Goal: Task Accomplishment & Management: Use online tool/utility

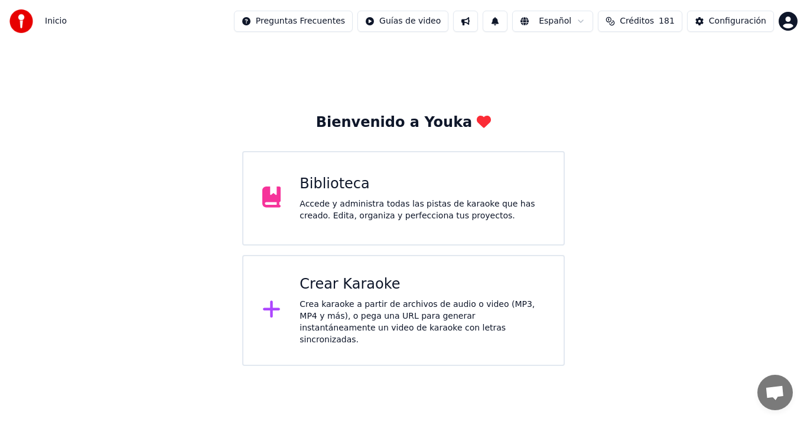
click at [496, 286] on div "Crear Karaoke" at bounding box center [421, 284] width 245 height 19
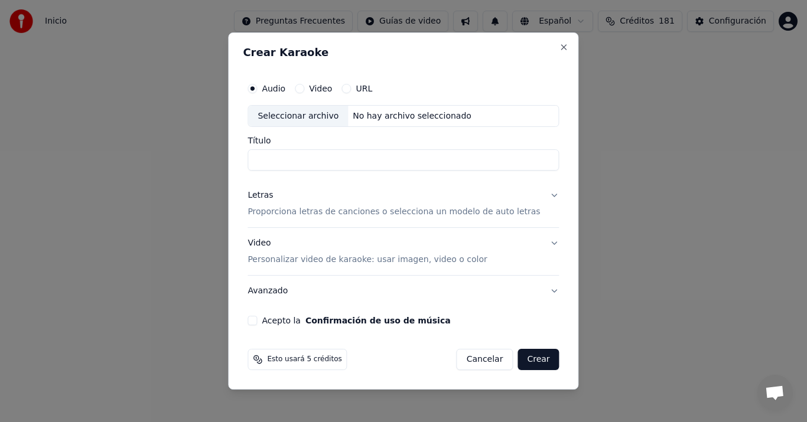
click at [315, 115] on div "Seleccionar archivo" at bounding box center [298, 116] width 100 height 21
type input "**********"
click at [273, 197] on div "Letras" at bounding box center [259, 196] width 25 height 12
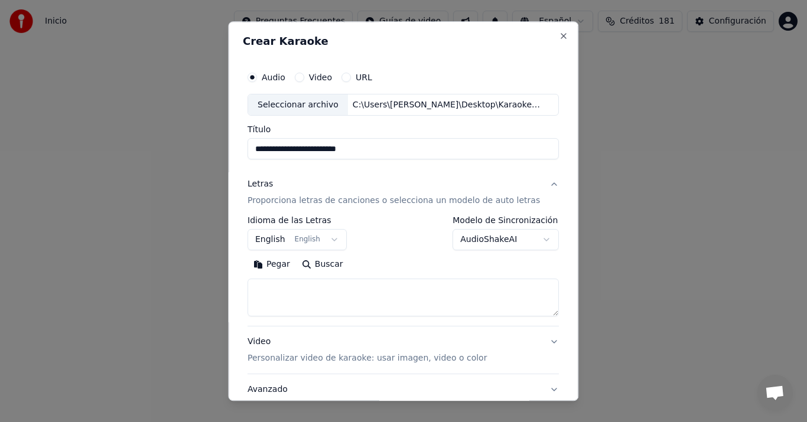
click at [284, 265] on button "Pegar" at bounding box center [271, 265] width 48 height 19
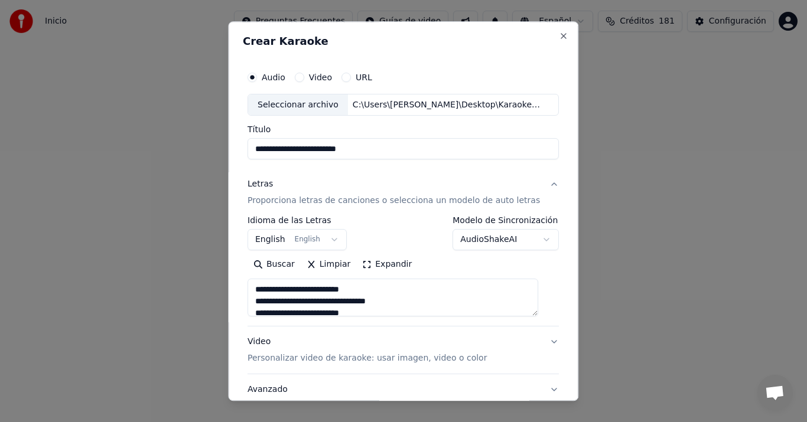
type textarea "**********"
click at [273, 239] on button "English English" at bounding box center [296, 240] width 99 height 21
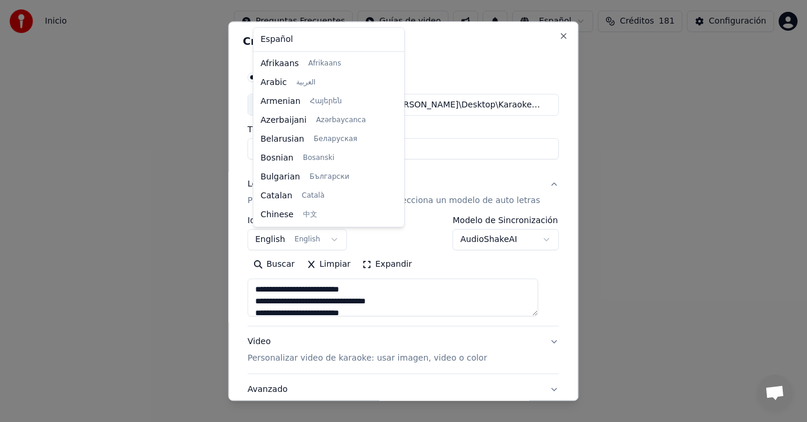
scroll to position [94, 0]
select select "**"
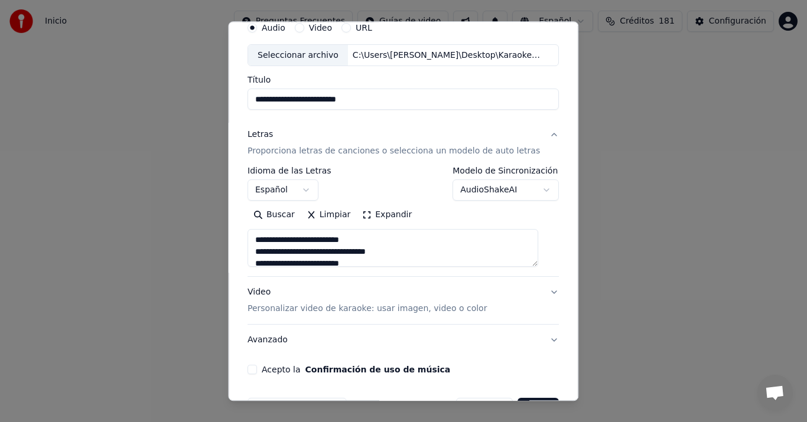
scroll to position [87, 0]
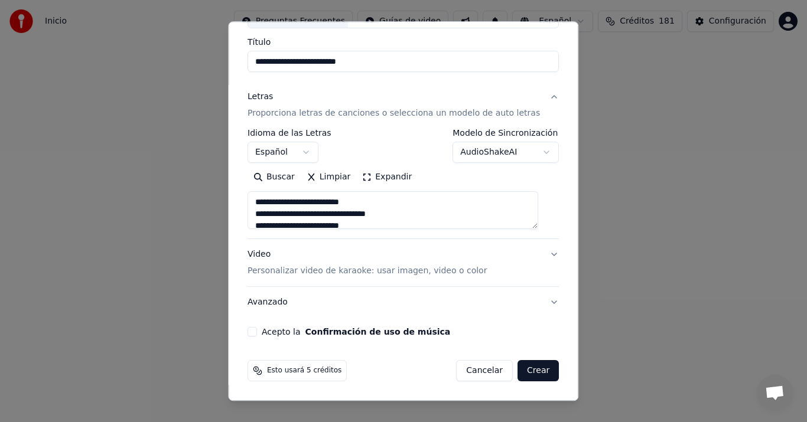
click at [264, 240] on button "Video Personalizar video de karaoke: usar imagen, video o color" at bounding box center [402, 263] width 311 height 47
type textarea "**********"
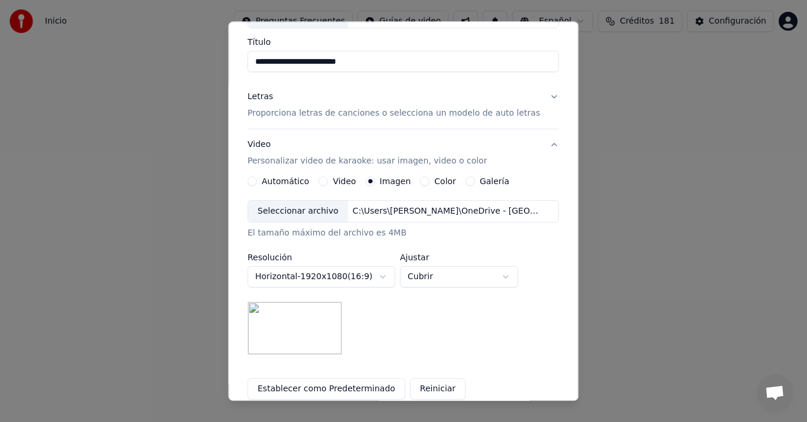
click at [301, 219] on div "Seleccionar archivo" at bounding box center [298, 211] width 100 height 21
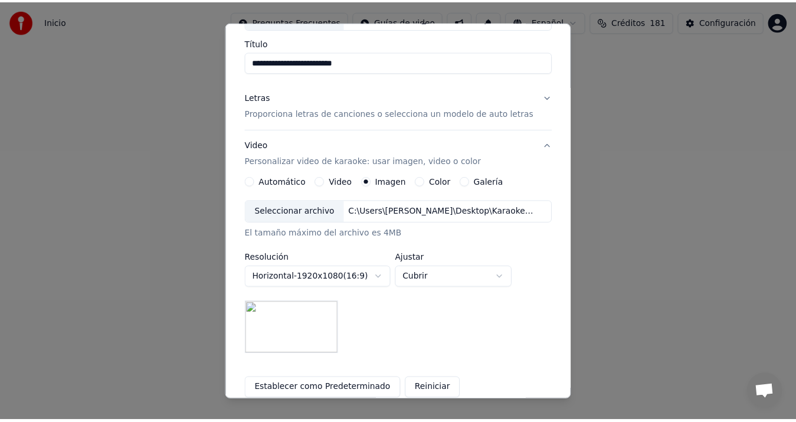
scroll to position [210, 0]
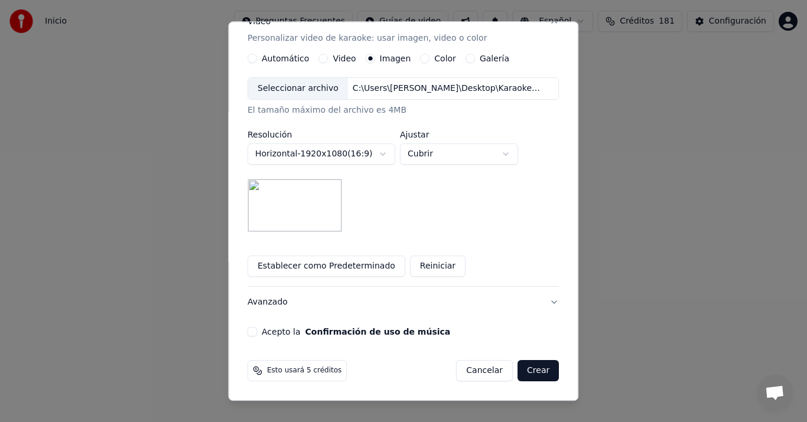
click at [254, 321] on div "**********" at bounding box center [403, 96] width 321 height 491
click at [264, 328] on div "Acepto la Confirmación de uso de música" at bounding box center [402, 332] width 311 height 9
click at [274, 331] on label "Acepto la Confirmación de uso de música" at bounding box center [356, 332] width 188 height 8
click at [257, 331] on button "Acepto la Confirmación de uso de música" at bounding box center [251, 332] width 9 height 9
click at [539, 374] on button "Crear" at bounding box center [537, 371] width 41 height 21
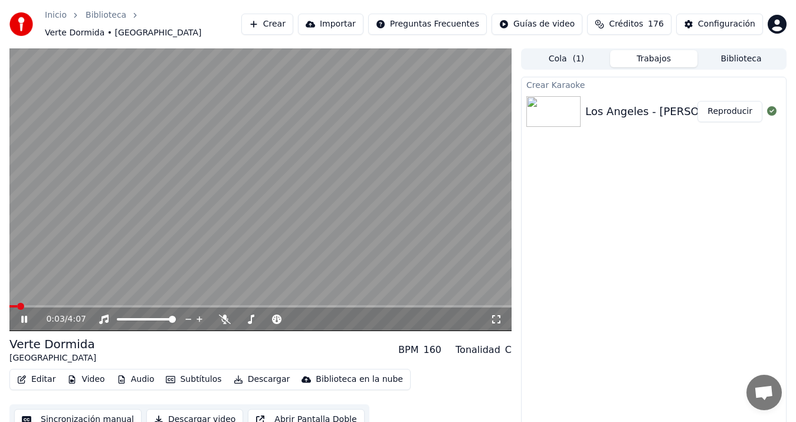
click at [112, 414] on button "Sincronización manual" at bounding box center [78, 419] width 128 height 21
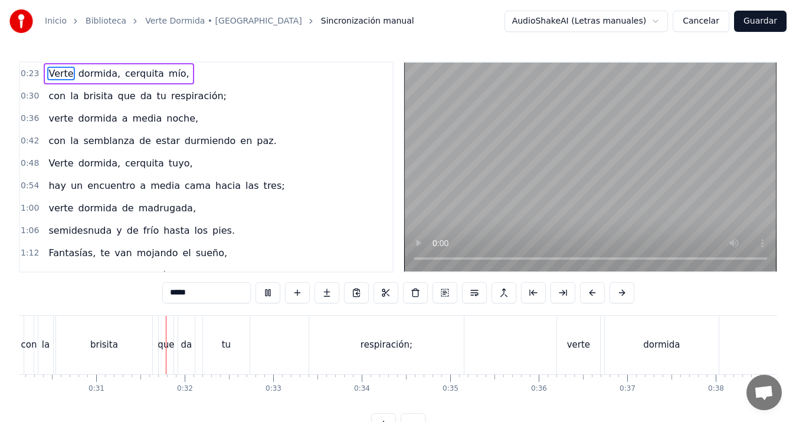
scroll to position [0, 2717]
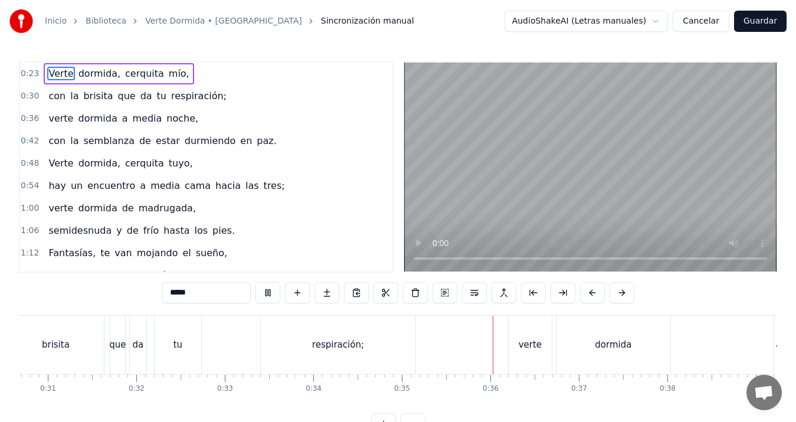
click at [750, 6] on div "Inicio Biblioteca Verte Dormida • Los Angeles Sincronización manual AudioShakeA…" at bounding box center [398, 21] width 796 height 43
click at [757, 14] on button "Guardar" at bounding box center [760, 21] width 53 height 21
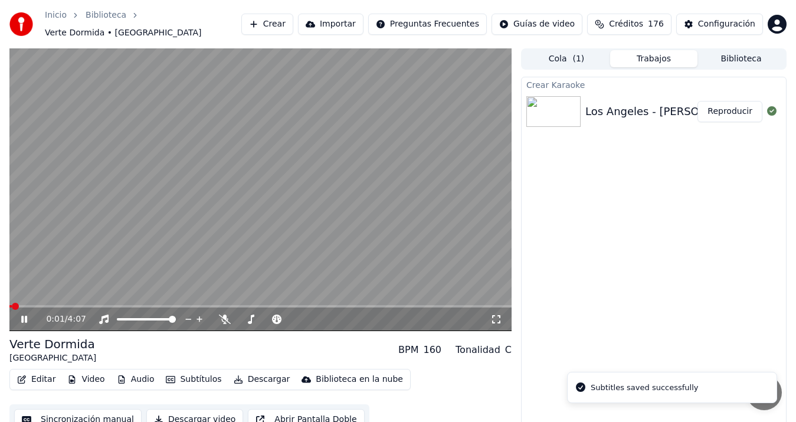
click at [279, 223] on video at bounding box center [260, 189] width 502 height 283
click at [643, 110] on div "Los Angeles - [PERSON_NAME]" at bounding box center [667, 111] width 162 height 17
click at [754, 56] on button "Biblioteca" at bounding box center [741, 58] width 87 height 17
click at [555, 56] on button "Cola ( 1 )" at bounding box center [566, 58] width 87 height 17
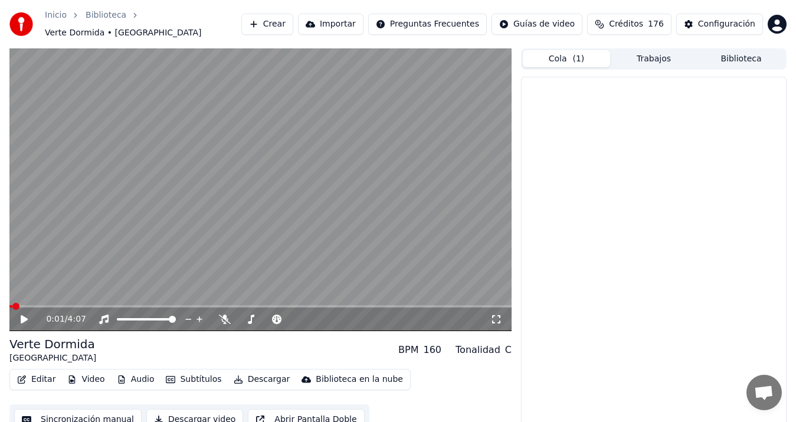
click at [559, 51] on button "Cola ( 1 )" at bounding box center [566, 58] width 87 height 17
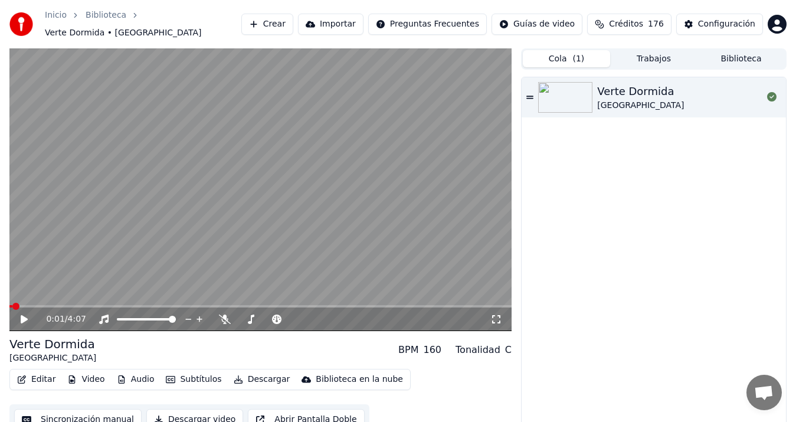
click at [559, 51] on button "Cola ( 1 )" at bounding box center [566, 58] width 87 height 17
click at [754, 57] on button "Biblioteca" at bounding box center [741, 58] width 87 height 17
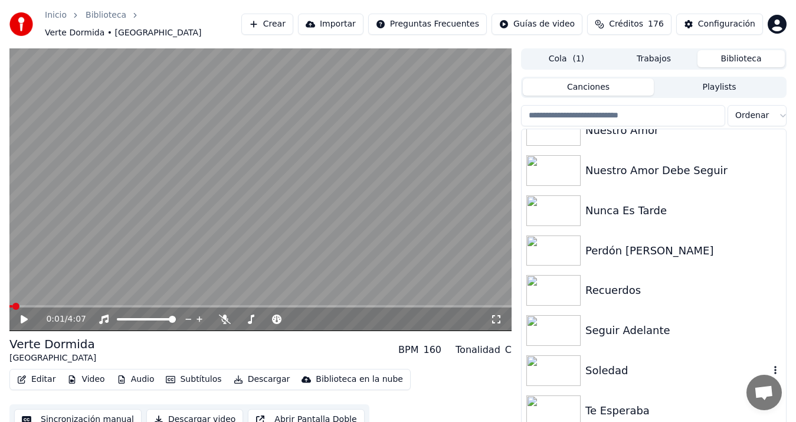
scroll to position [1679, 0]
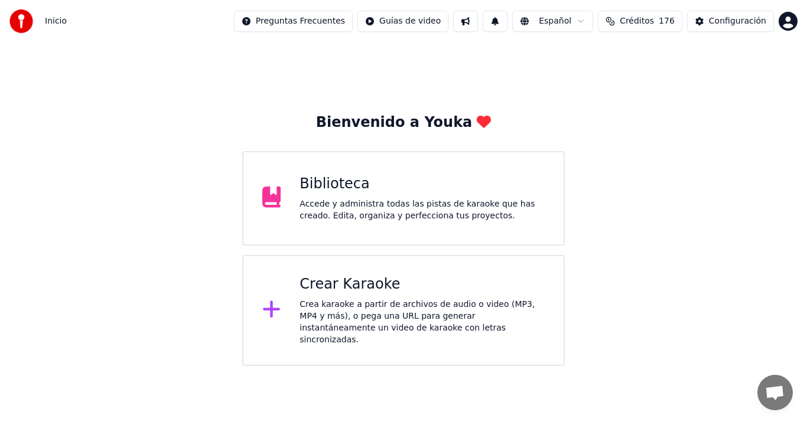
click at [469, 321] on div "Crea karaoke a partir de archivos de audio o video (MP3, MP4 y más), o pega una…" at bounding box center [421, 322] width 245 height 47
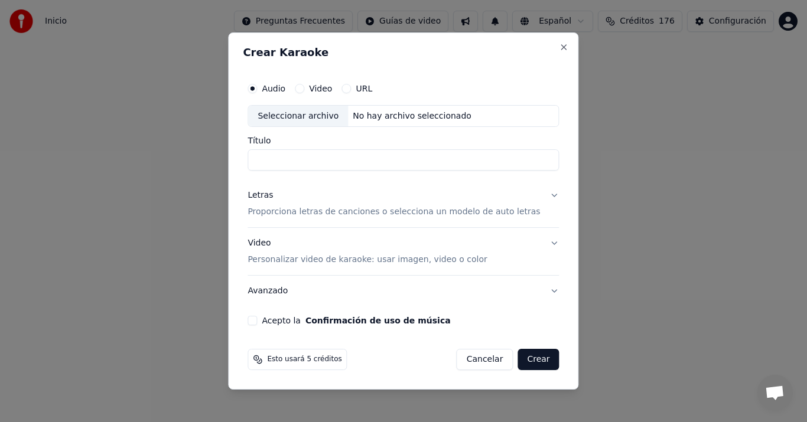
click at [325, 116] on div "Seleccionar archivo" at bounding box center [298, 116] width 100 height 21
type input "**********"
click at [289, 215] on p "Proporciona letras de canciones o selecciona un modelo de auto letras" at bounding box center [393, 213] width 292 height 12
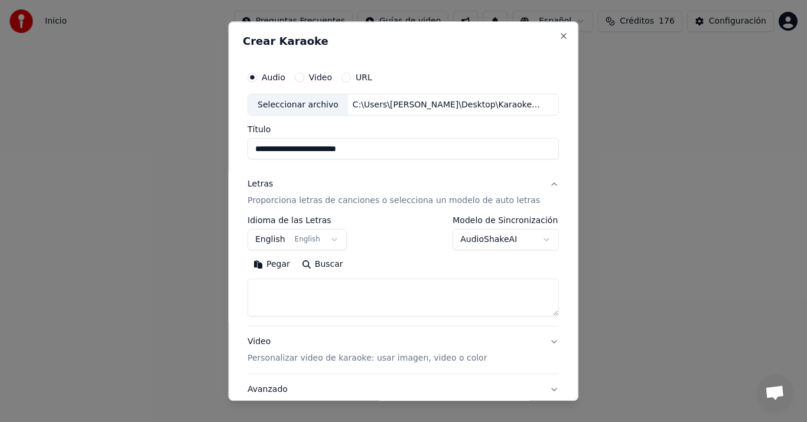
click at [276, 264] on button "Pegar" at bounding box center [271, 265] width 48 height 19
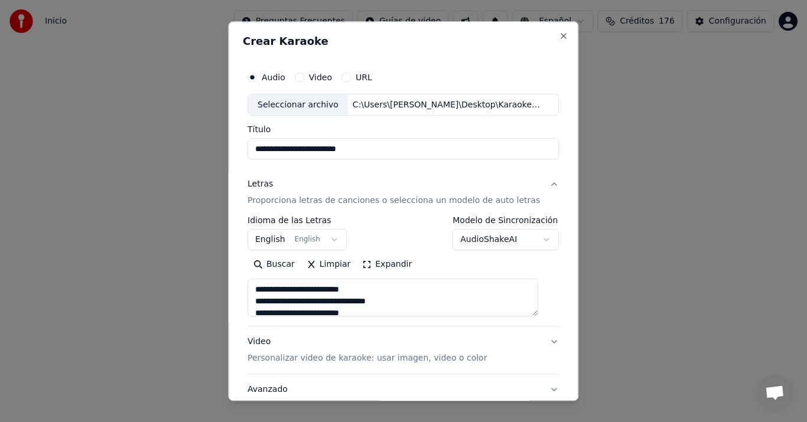
type textarea "**********"
click at [276, 240] on button "English English" at bounding box center [296, 240] width 99 height 21
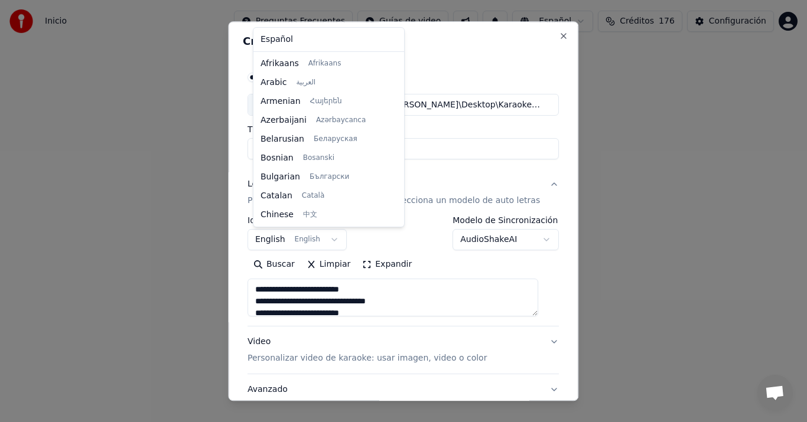
scroll to position [94, 0]
select select "**"
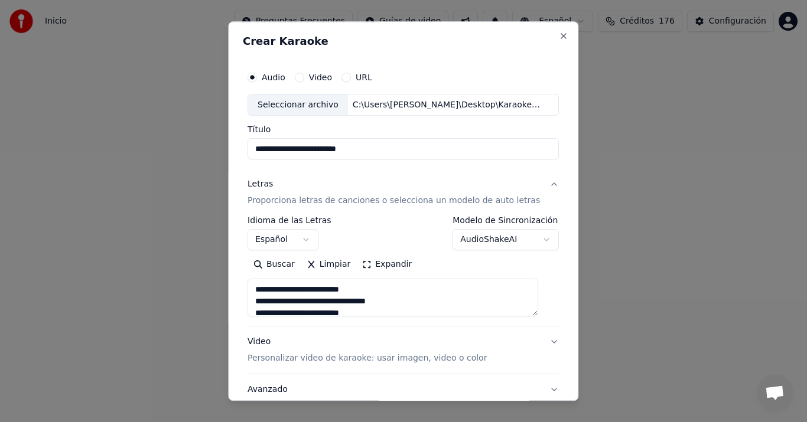
click at [273, 344] on div "Video Personalizar video de karaoke: usar imagen, video o color" at bounding box center [366, 351] width 239 height 28
type textarea "**********"
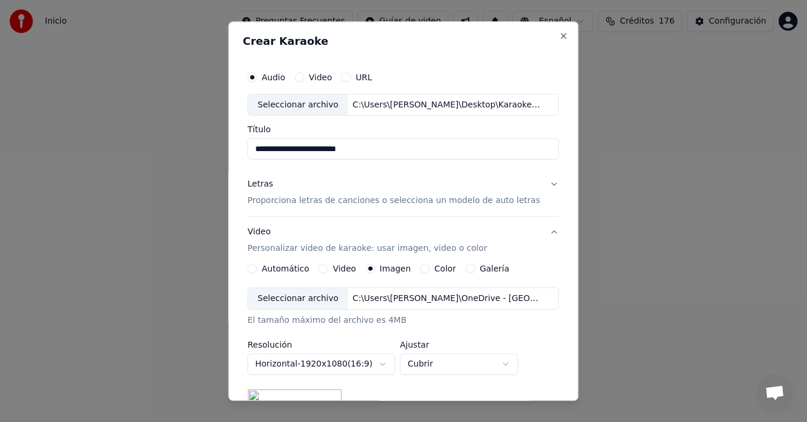
click at [305, 295] on div "Seleccionar archivo" at bounding box center [298, 299] width 100 height 21
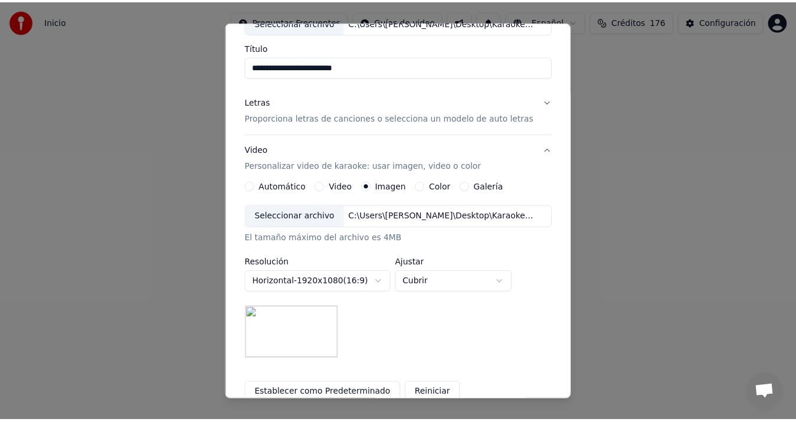
scroll to position [210, 0]
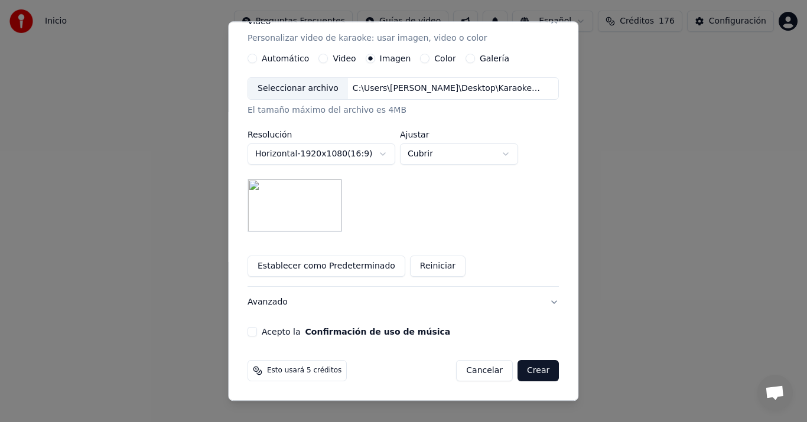
click at [271, 335] on label "Acepto la Confirmación de uso de música" at bounding box center [356, 332] width 188 height 8
click at [257, 335] on button "Acepto la Confirmación de uso de música" at bounding box center [251, 332] width 9 height 9
click at [517, 373] on button "Crear" at bounding box center [537, 371] width 41 height 21
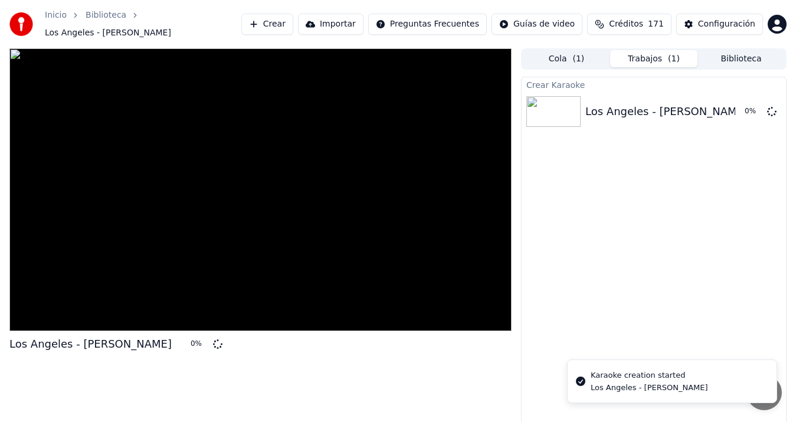
click at [746, 54] on button "Biblioteca" at bounding box center [741, 58] width 87 height 17
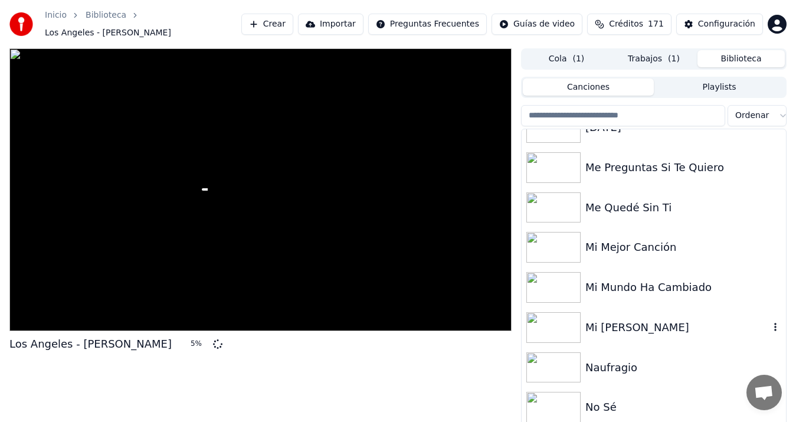
scroll to position [1194, 0]
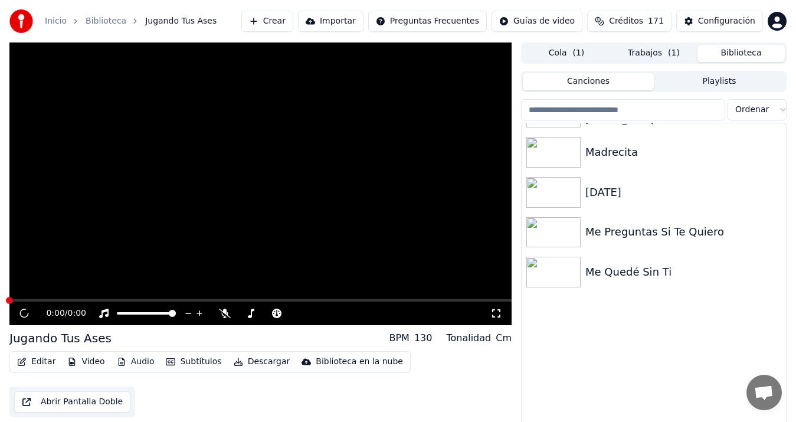
scroll to position [912, 0]
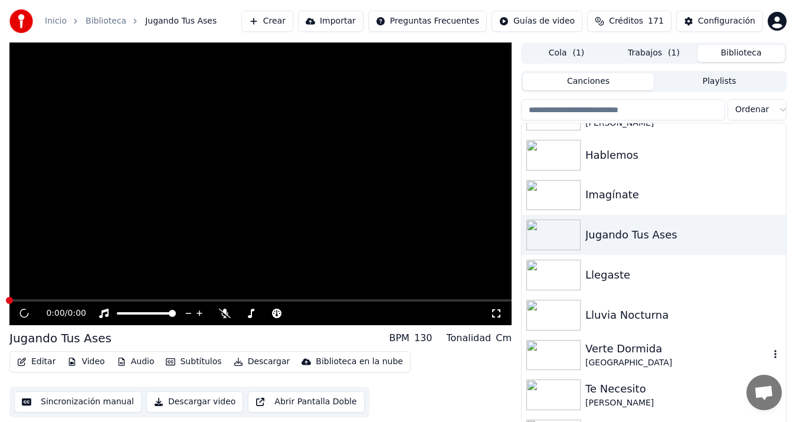
click at [625, 355] on div "Verte Dormida" at bounding box center [678, 349] width 184 height 17
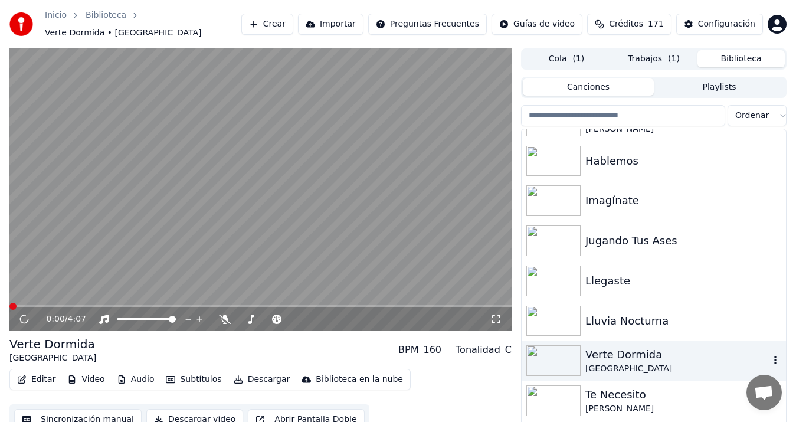
click at [770, 355] on icon "button" at bounding box center [776, 359] width 12 height 9
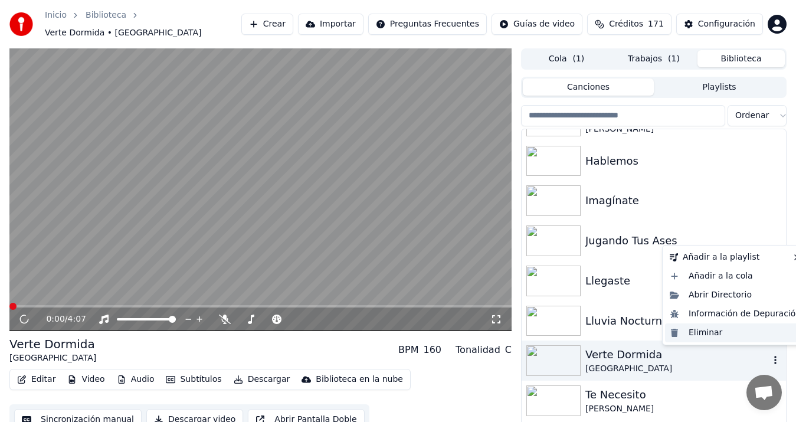
click at [713, 332] on div "Eliminar" at bounding box center [735, 333] width 141 height 19
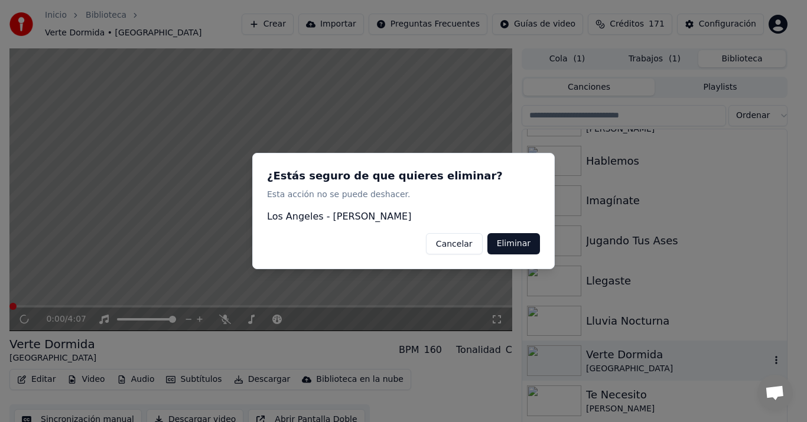
click at [518, 246] on button "Eliminar" at bounding box center [513, 243] width 53 height 21
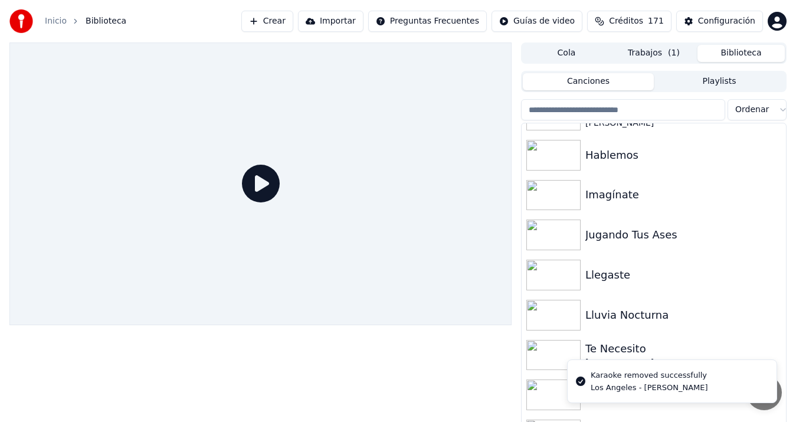
click at [665, 45] on button "Trabajos ( 1 )" at bounding box center [653, 53] width 87 height 17
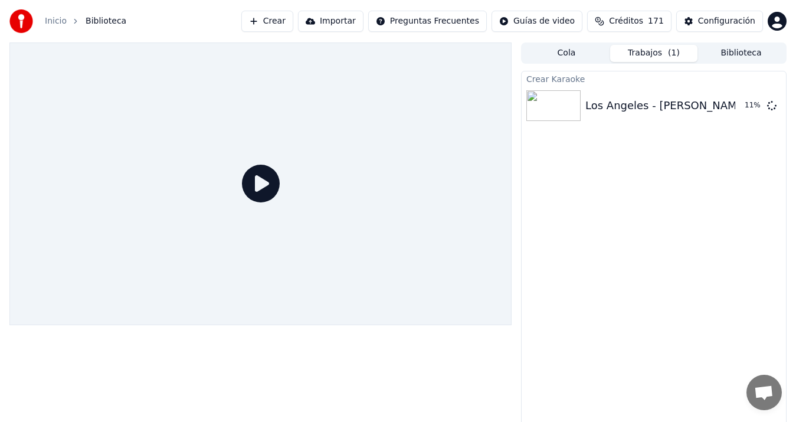
click at [243, 191] on icon at bounding box center [261, 184] width 38 height 38
click at [199, 384] on div at bounding box center [260, 236] width 502 height 387
click at [609, 115] on div "Los Angeles - Verte Dormida 11 %" at bounding box center [654, 106] width 265 height 40
click at [713, 115] on button "Reproducir" at bounding box center [730, 105] width 65 height 21
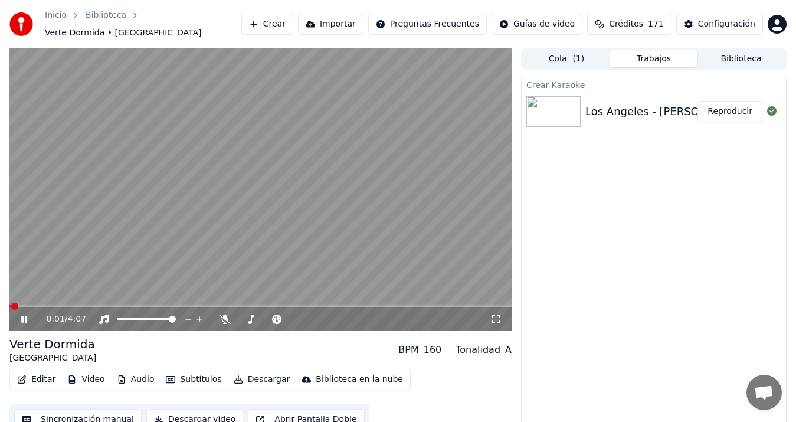
click at [68, 416] on button "Sincronización manual" at bounding box center [78, 419] width 128 height 21
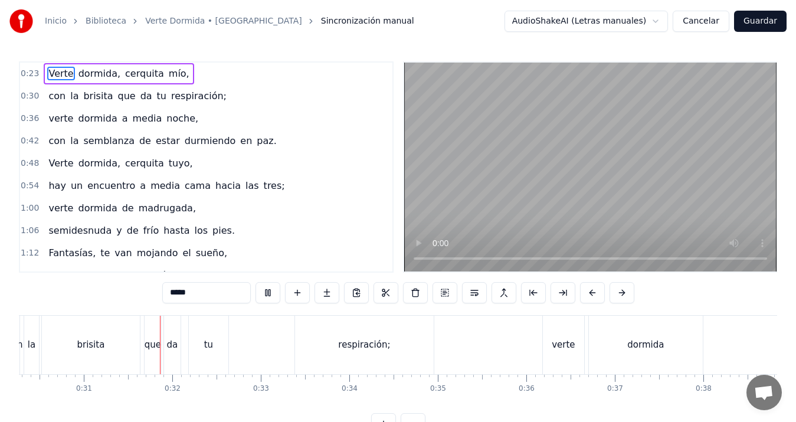
scroll to position [0, 2715]
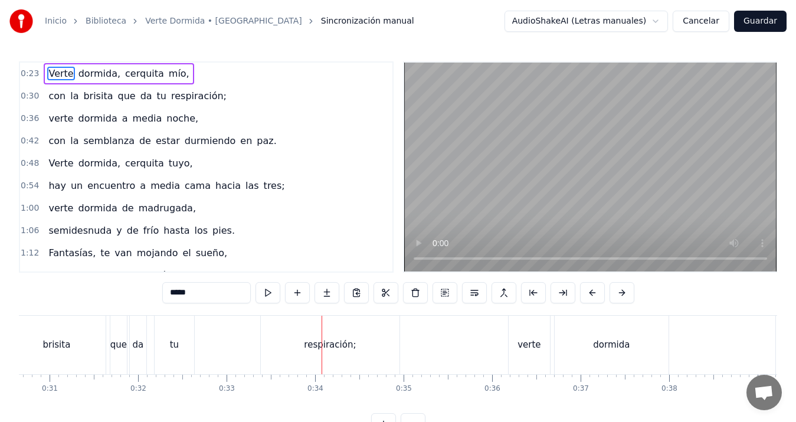
click at [274, 347] on div "respiración;" at bounding box center [330, 345] width 139 height 58
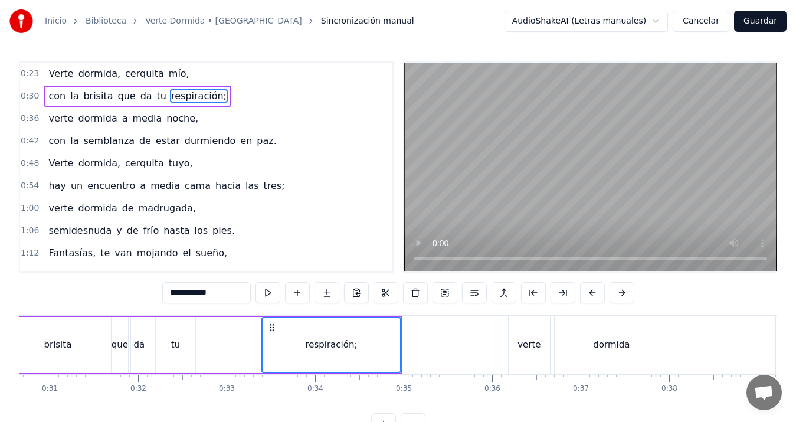
click at [178, 344] on div "tu" at bounding box center [175, 345] width 9 height 14
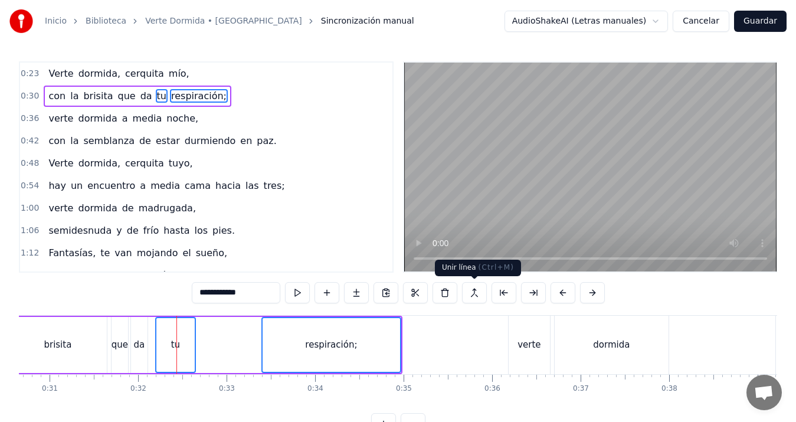
click at [481, 288] on button at bounding box center [474, 292] width 25 height 21
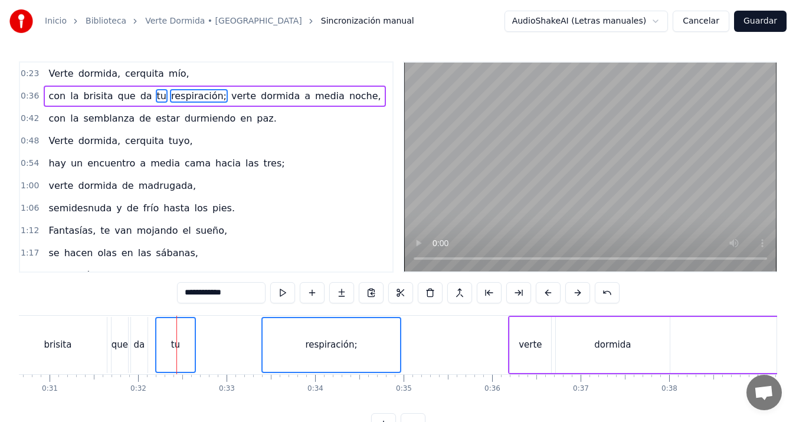
click at [56, 336] on div "brisita" at bounding box center [58, 345] width 98 height 56
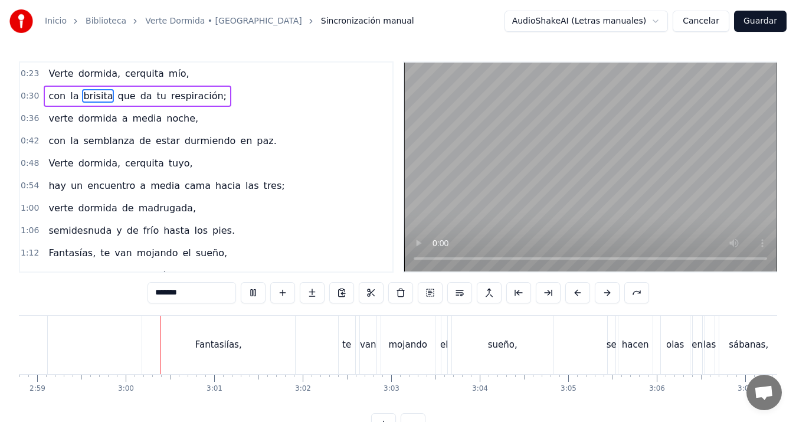
scroll to position [0, 15870]
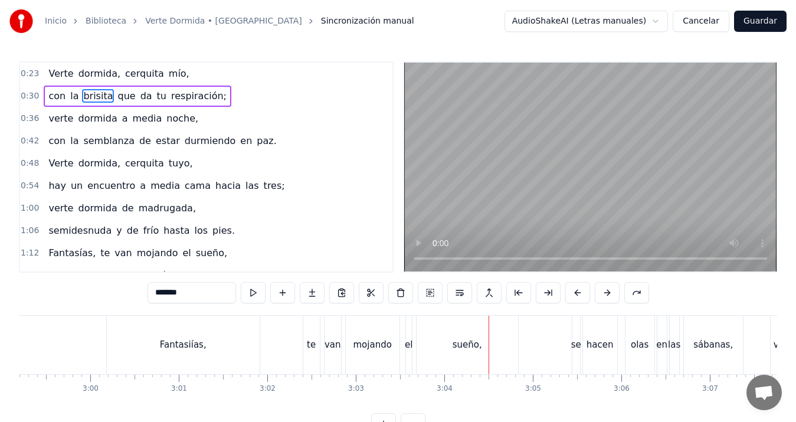
click at [183, 350] on div "Fantasiías," at bounding box center [183, 345] width 47 height 14
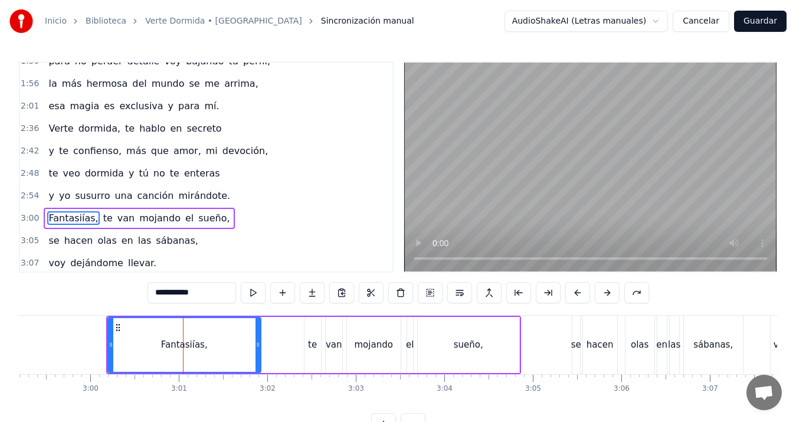
scroll to position [445, 0]
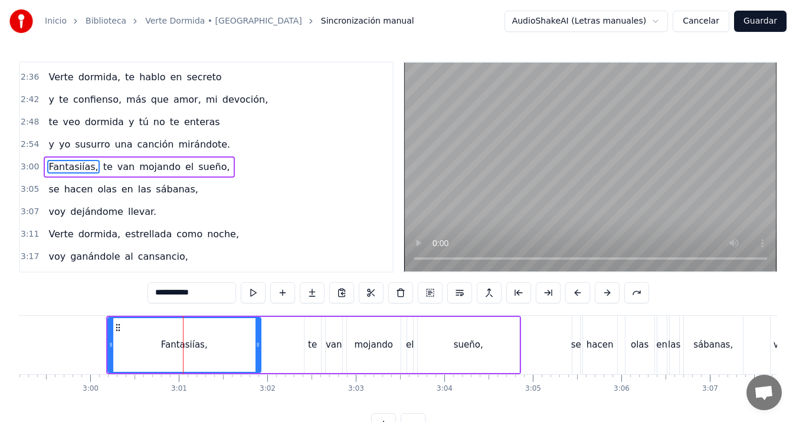
click at [184, 293] on input "**********" at bounding box center [192, 292] width 89 height 21
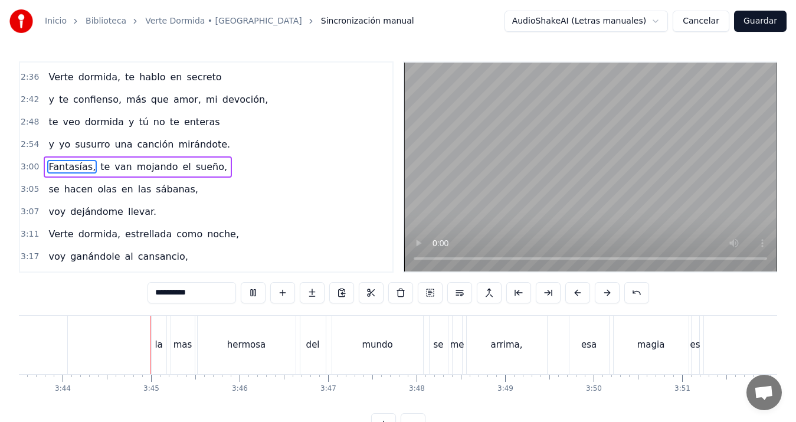
scroll to position [0, 19831]
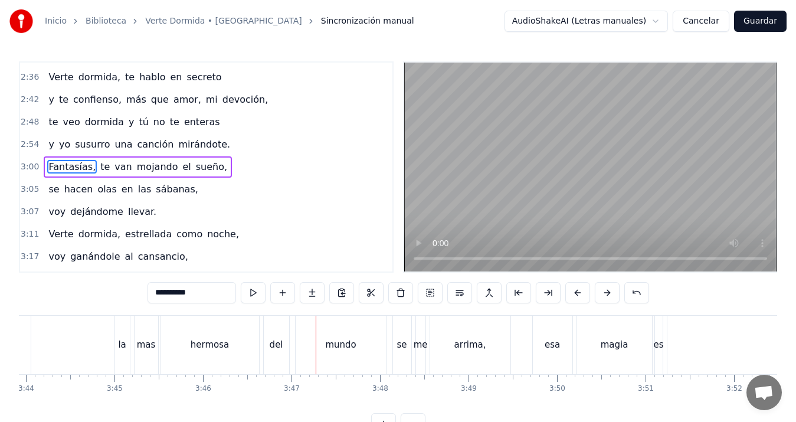
click at [139, 346] on div "mas" at bounding box center [146, 345] width 19 height 14
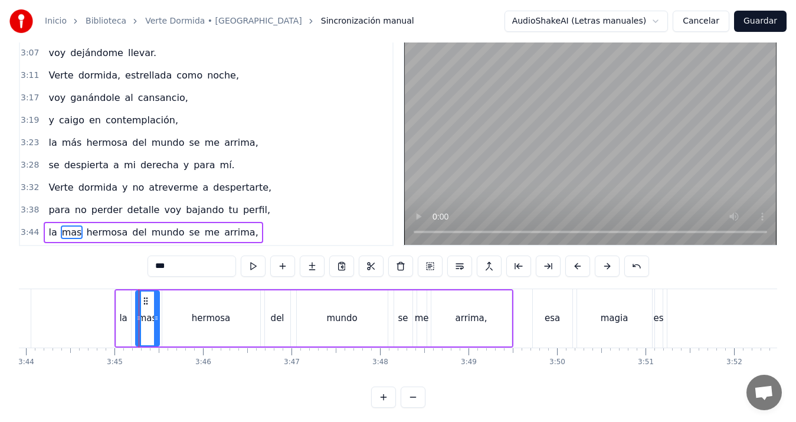
scroll to position [599, 0]
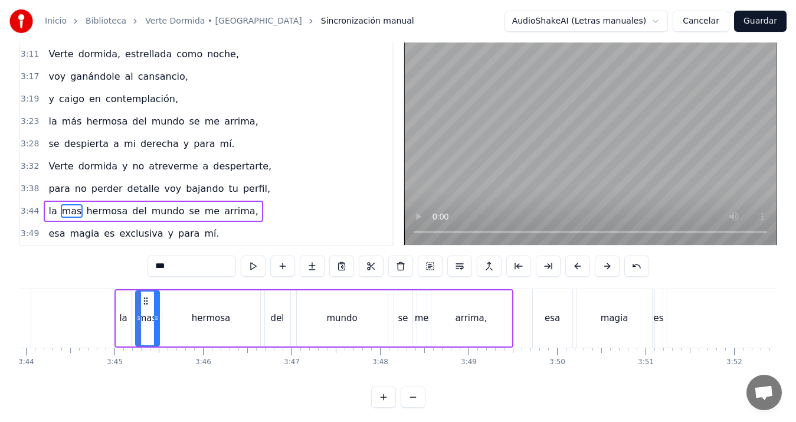
click at [180, 270] on input "***" at bounding box center [192, 266] width 89 height 21
type input "*"
type input "*******"
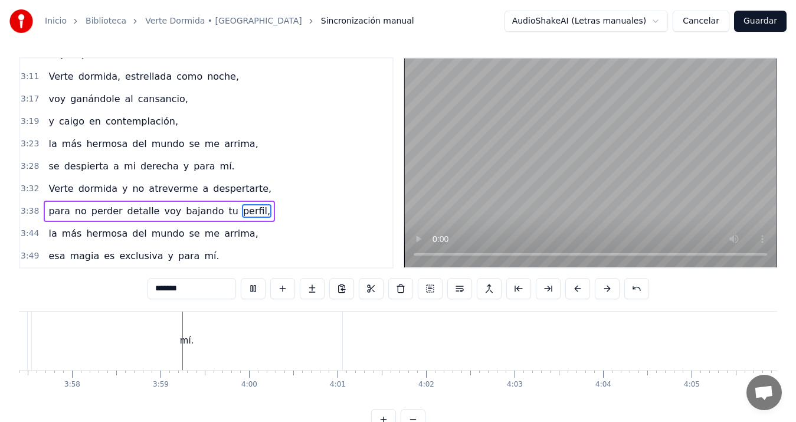
scroll to position [0, 21093]
click at [756, 21] on button "Guardar" at bounding box center [760, 21] width 53 height 21
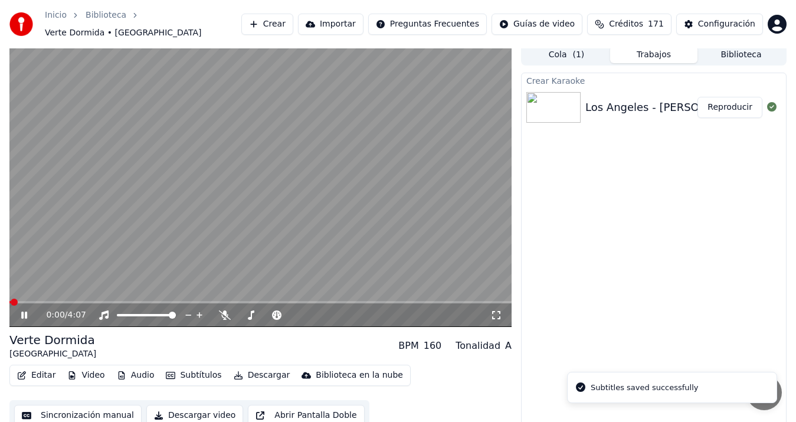
click at [176, 407] on button "Descargar video" at bounding box center [194, 415] width 97 height 21
